Goal: Navigation & Orientation: Find specific page/section

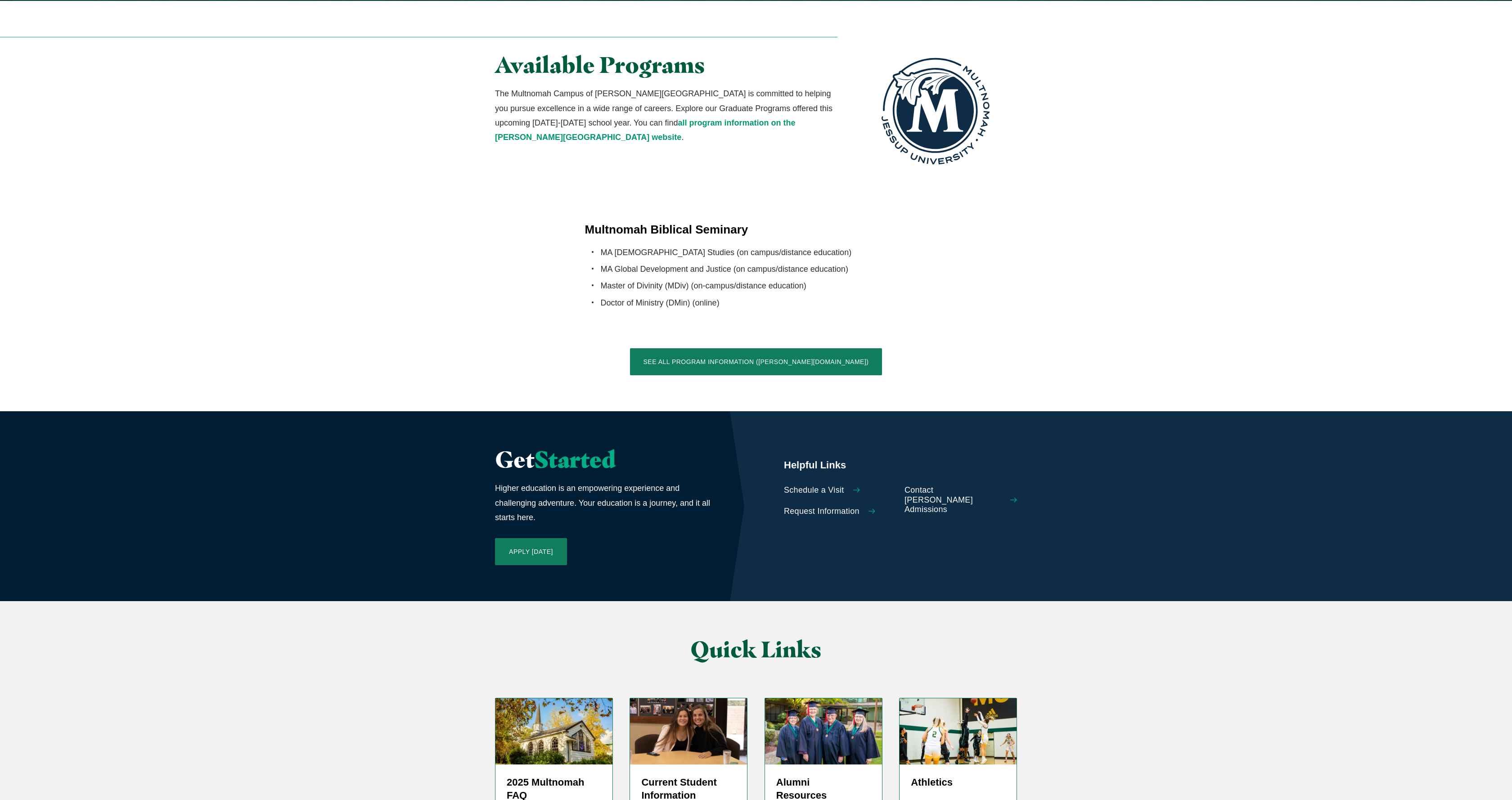
scroll to position [1750, 0]
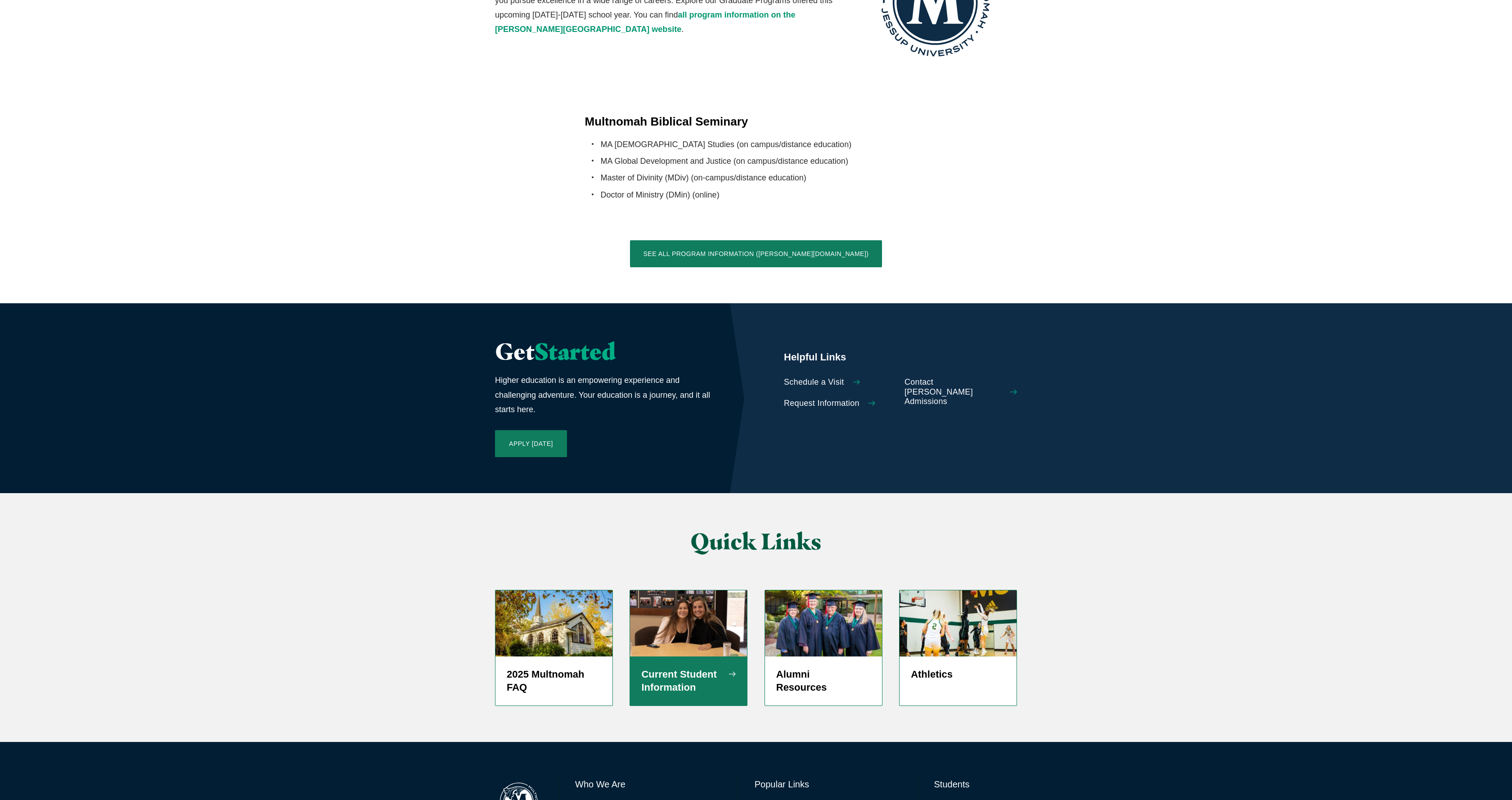
click at [674, 590] on img "Grid" at bounding box center [688, 623] width 117 height 66
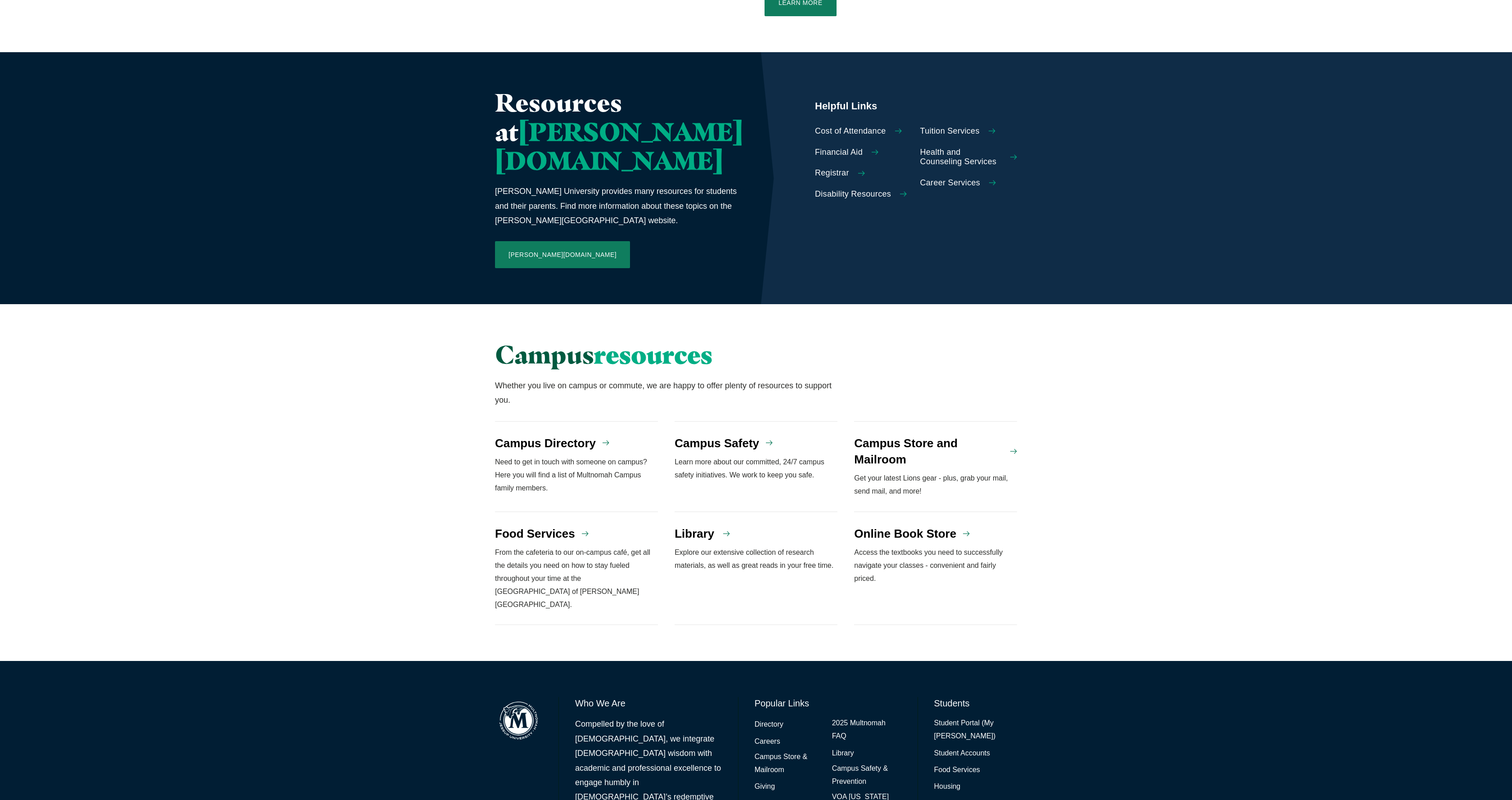
scroll to position [414, 0]
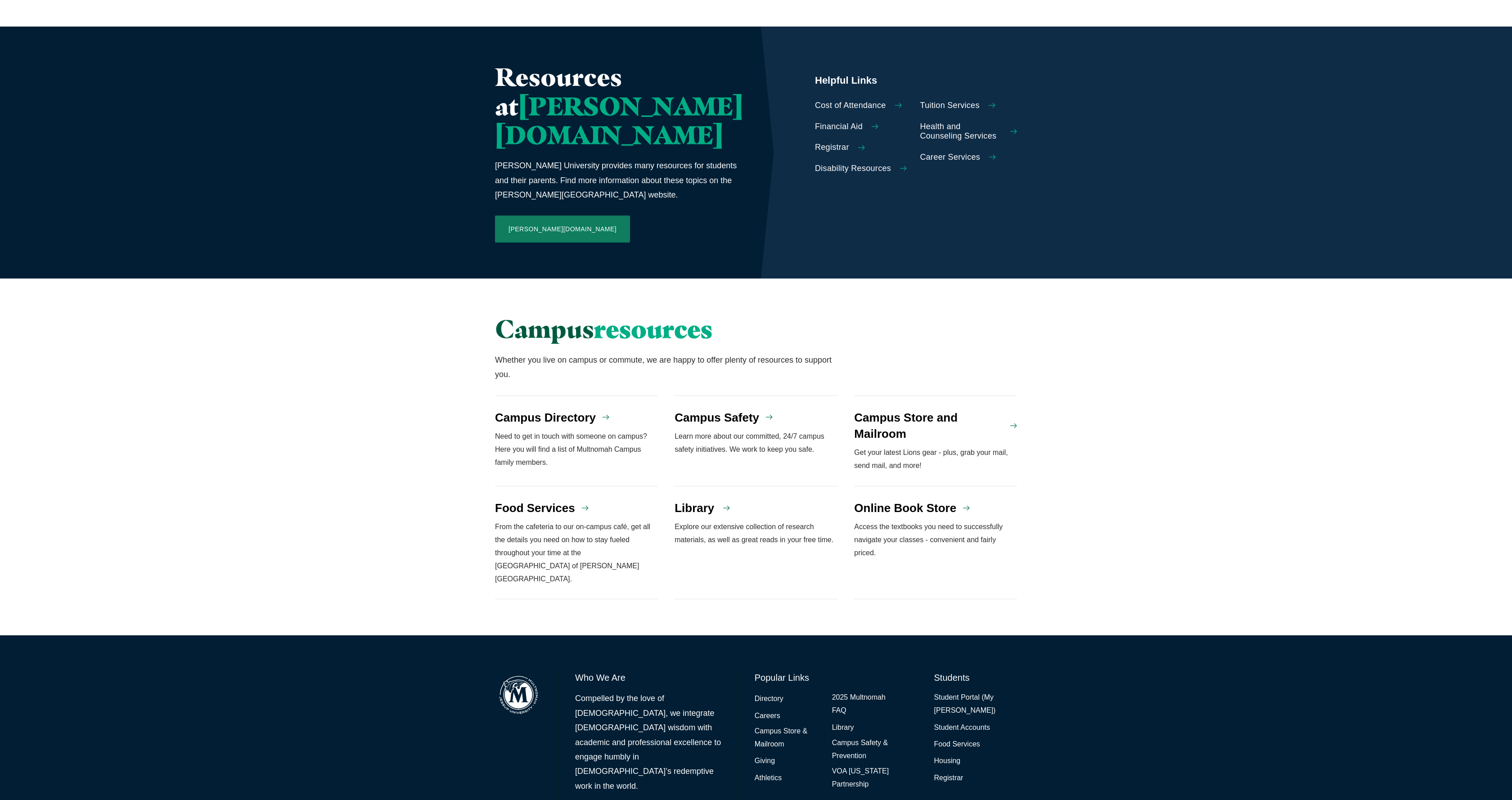
click at [695, 500] on h4 "Library" at bounding box center [694, 508] width 39 height 16
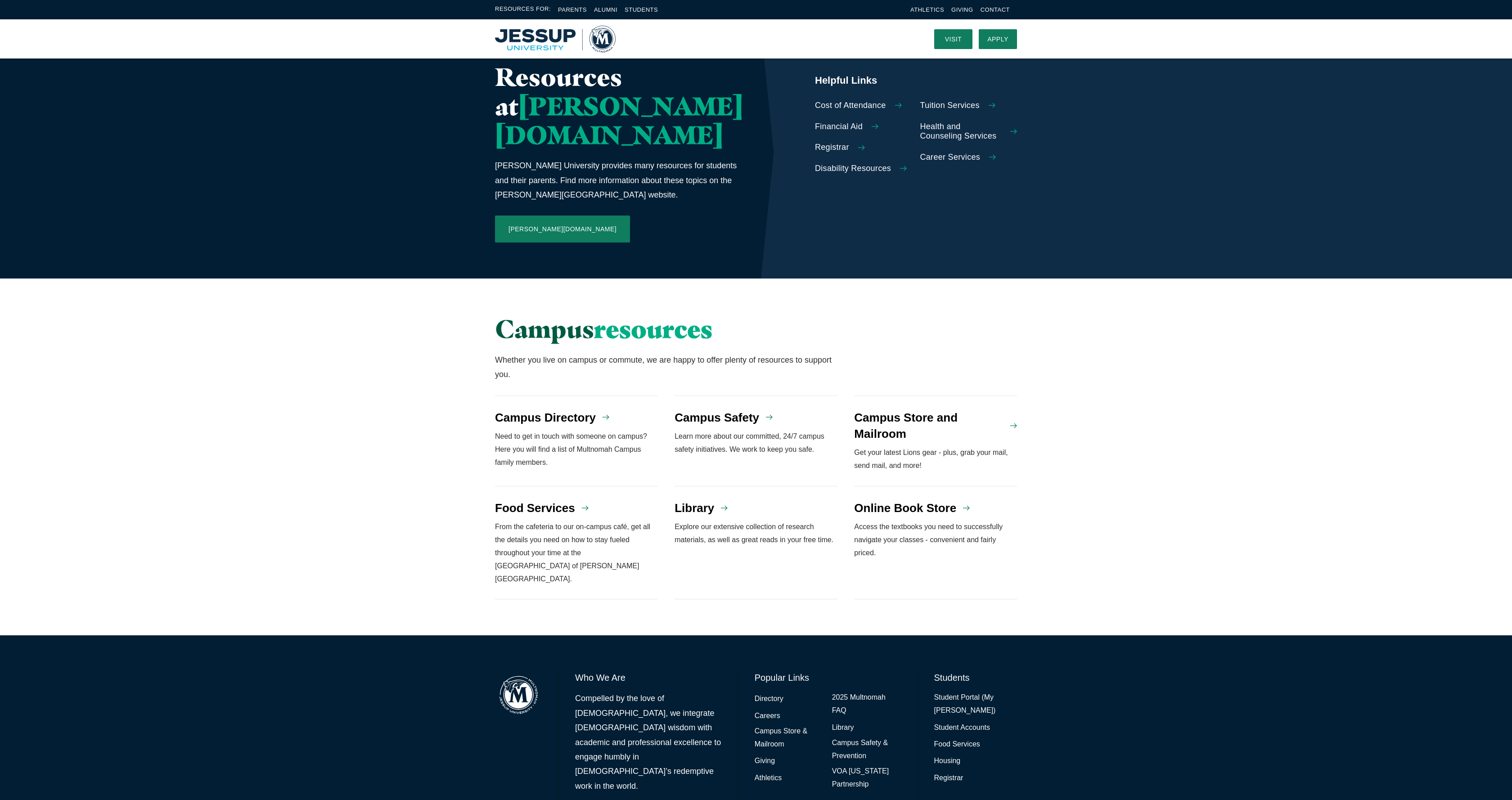
scroll to position [414, 0]
click at [775, 693] on link "Directory" at bounding box center [769, 699] width 29 height 13
